Goal: Task Accomplishment & Management: Manage account settings

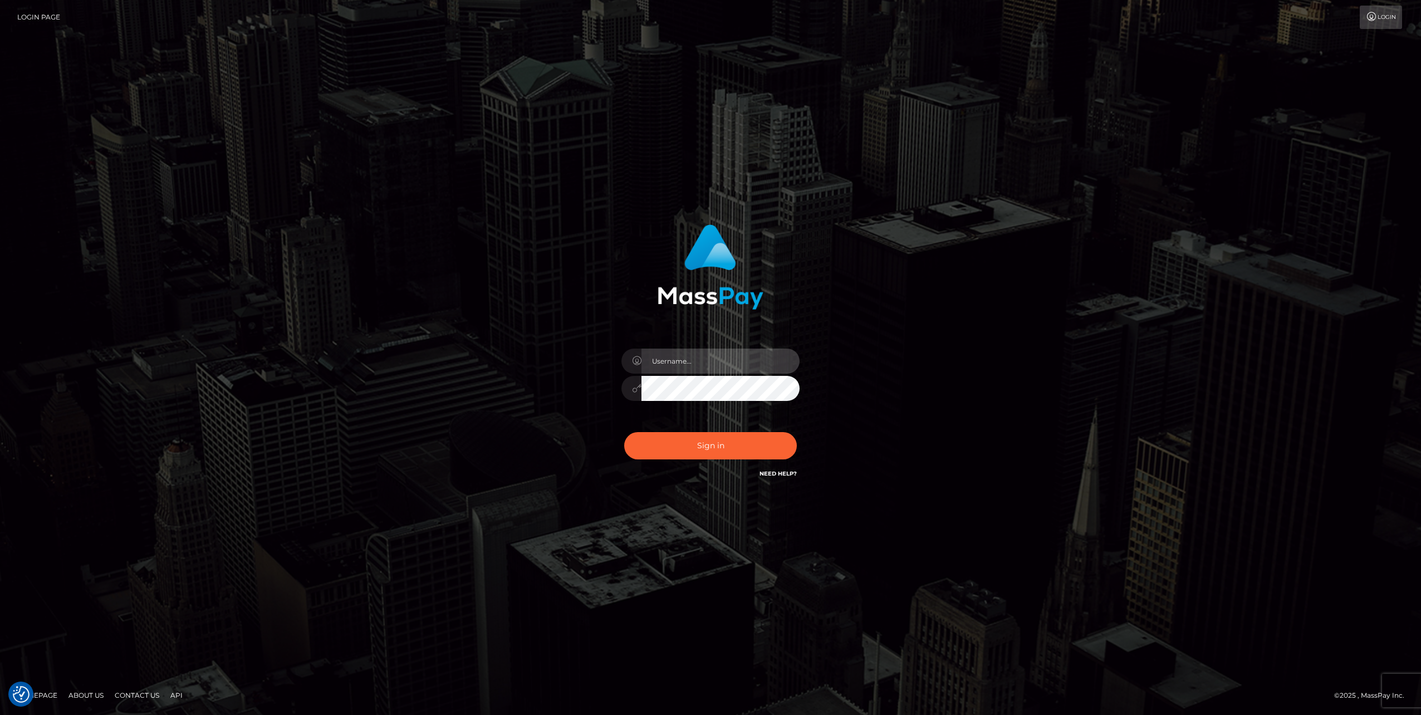
click at [680, 362] on input "text" at bounding box center [720, 360] width 158 height 25
type input "[EMAIL_ADDRESS][DOMAIN_NAME]"
click at [672, 446] on button "Sign in" at bounding box center [710, 445] width 173 height 27
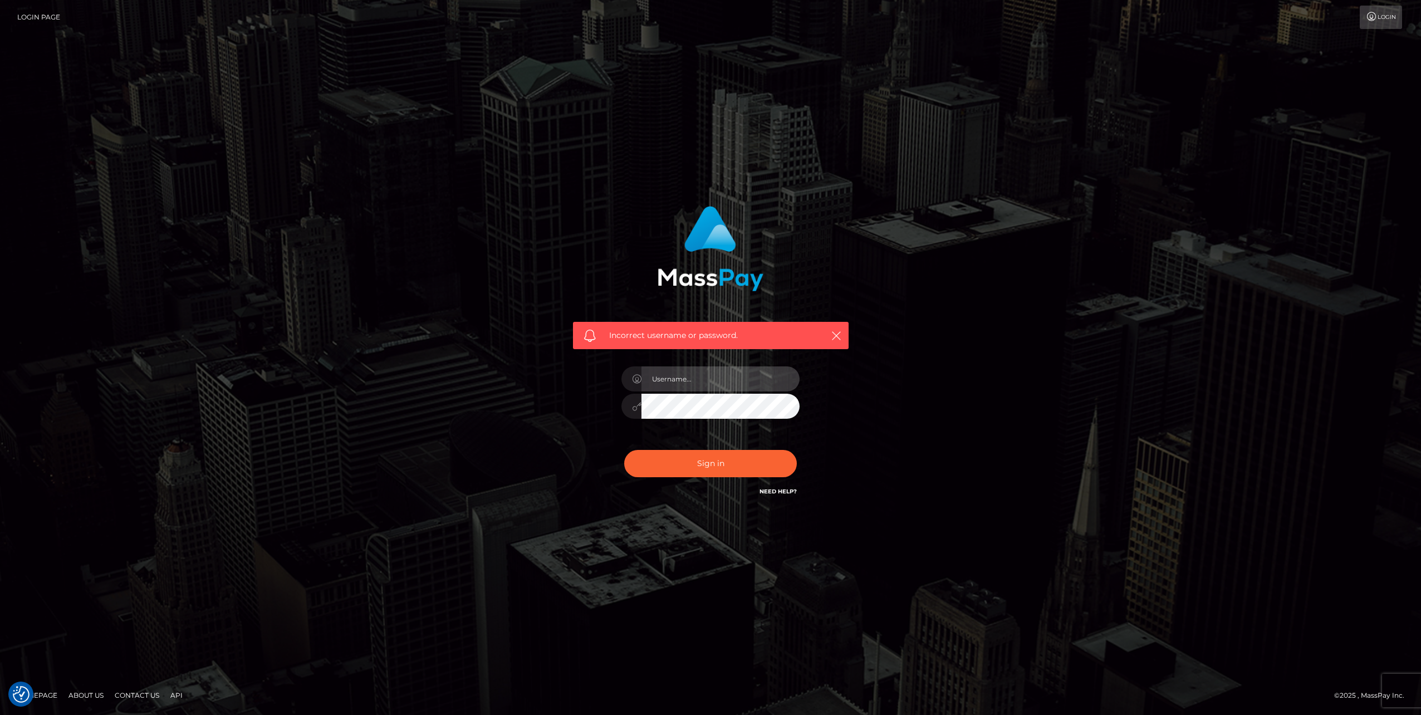
click at [678, 371] on input "text" at bounding box center [720, 378] width 158 height 25
type input "YW5jaGF5dXJpQGdtYWlsLmNvbQ=="
click at [680, 473] on button "Sign in" at bounding box center [710, 463] width 173 height 27
